Goal: Check status: Check status

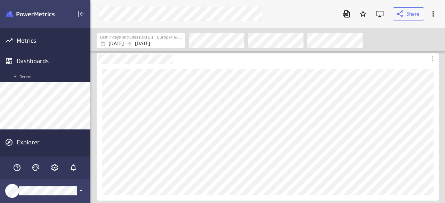
scroll to position [214, 365]
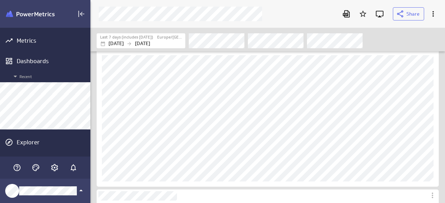
scroll to position [174, 0]
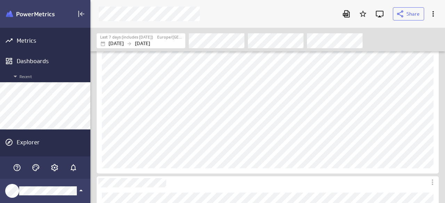
scroll to position [69, 0]
